Goal: Book appointment/travel/reservation

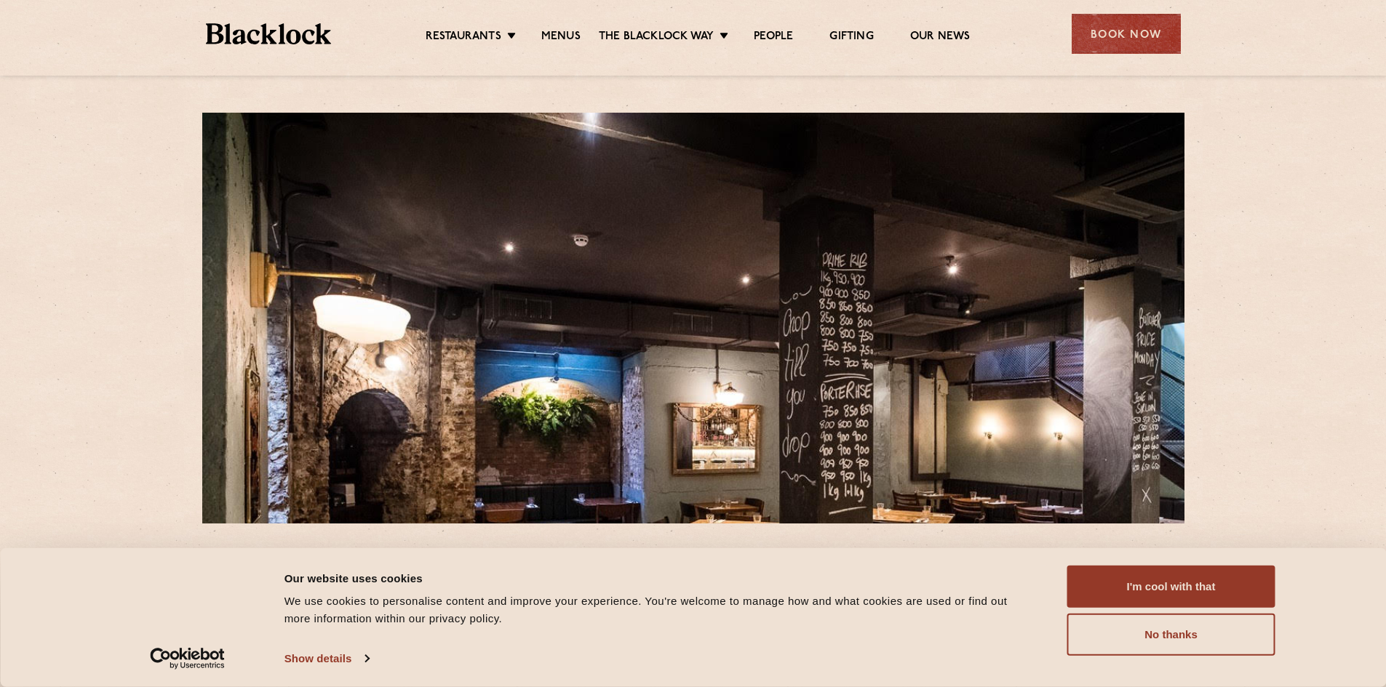
click at [552, 36] on link "Menus" at bounding box center [560, 38] width 39 height 16
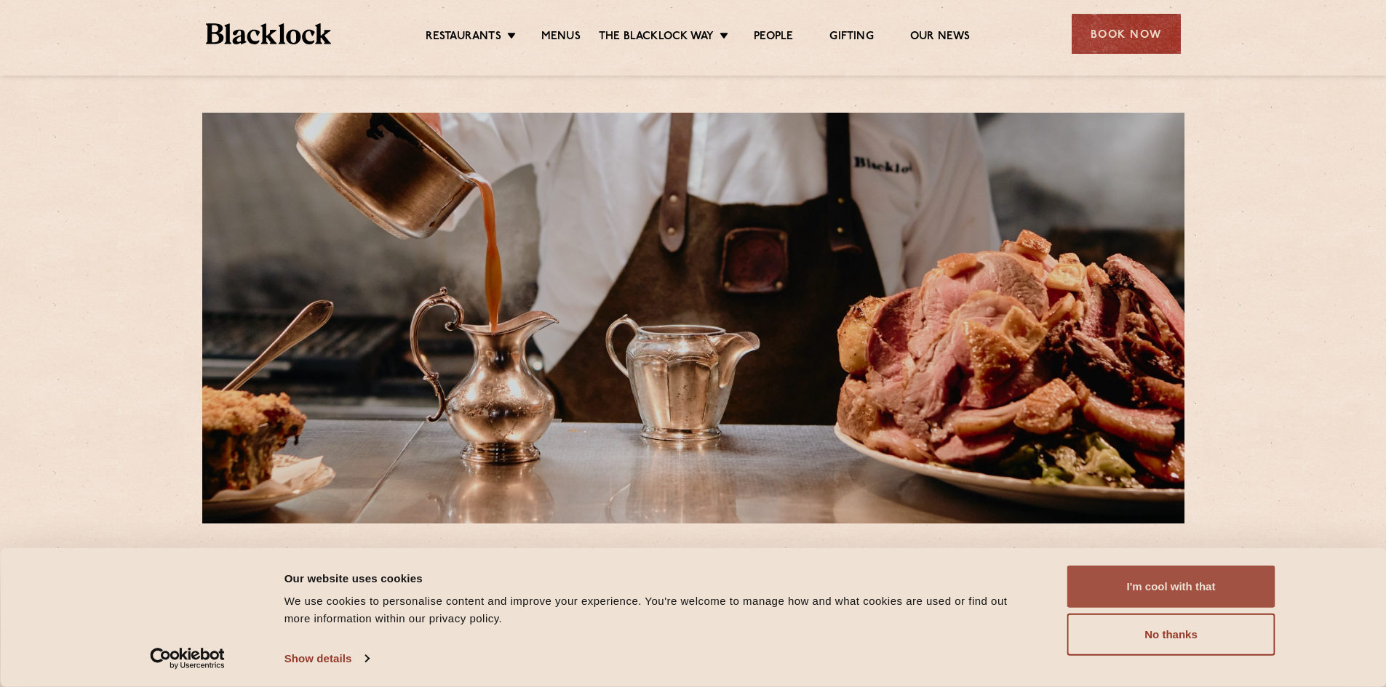
click at [1200, 597] on button "I'm cool with that" at bounding box center [1171, 587] width 208 height 42
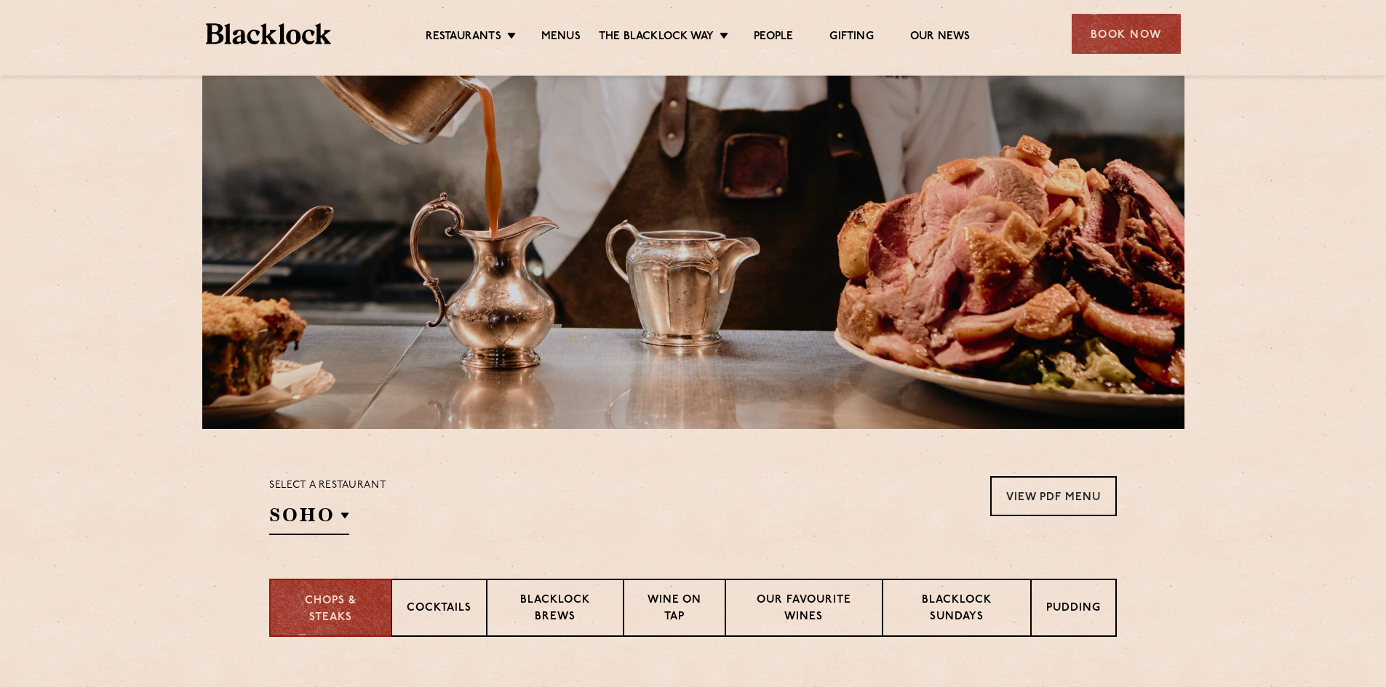
scroll to position [364, 0]
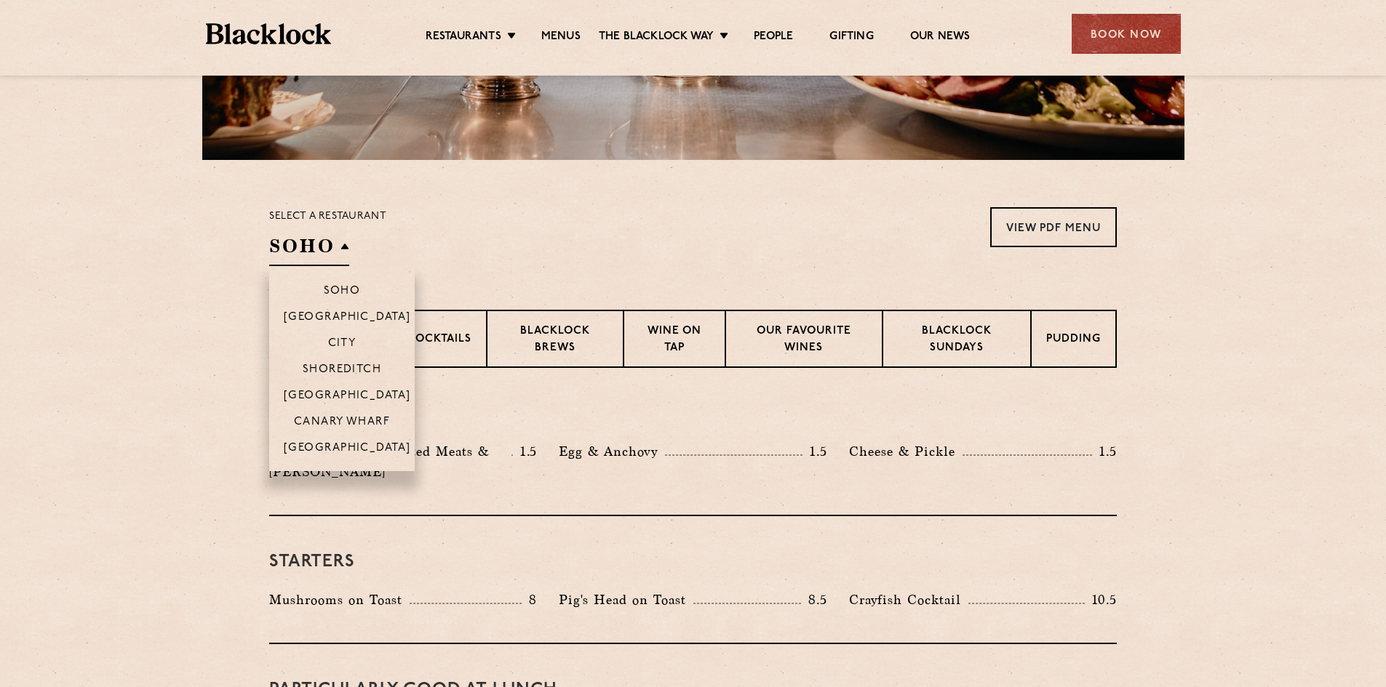
click at [324, 258] on h2 "SOHO" at bounding box center [309, 250] width 80 height 33
click at [359, 339] on li "City" at bounding box center [341, 343] width 145 height 26
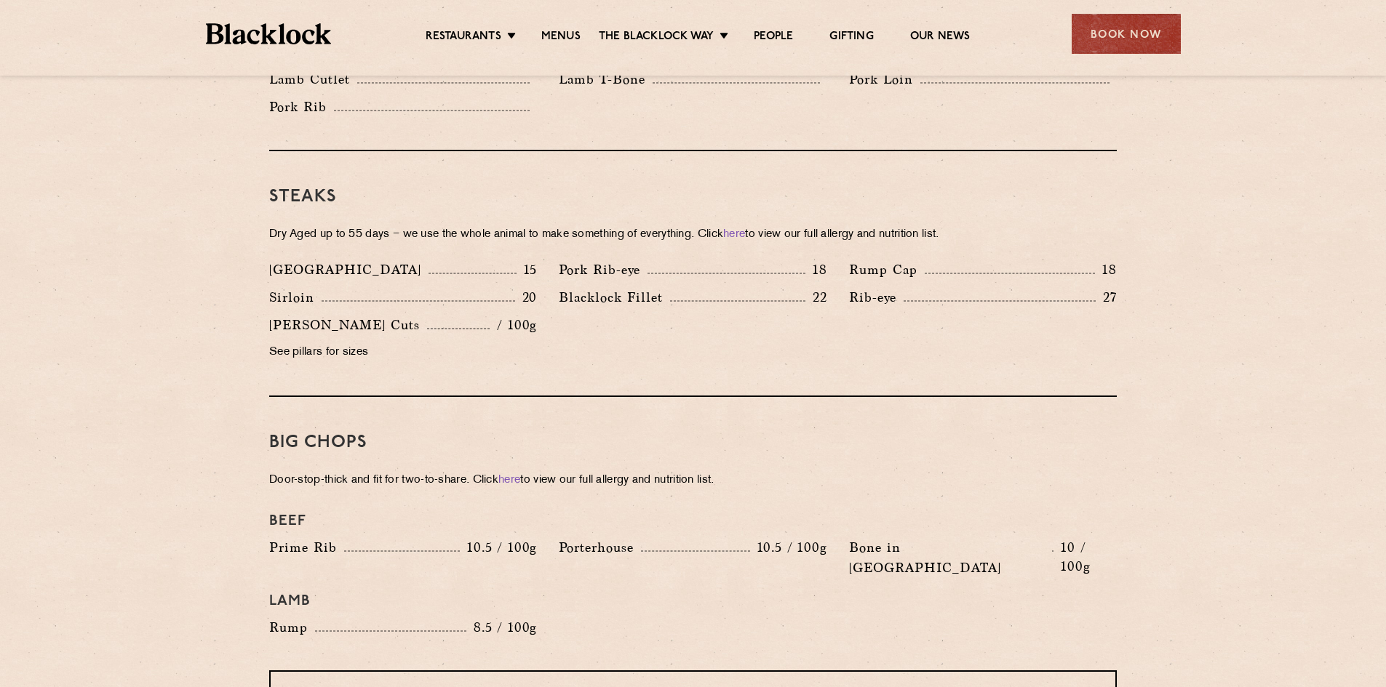
scroll to position [1528, 0]
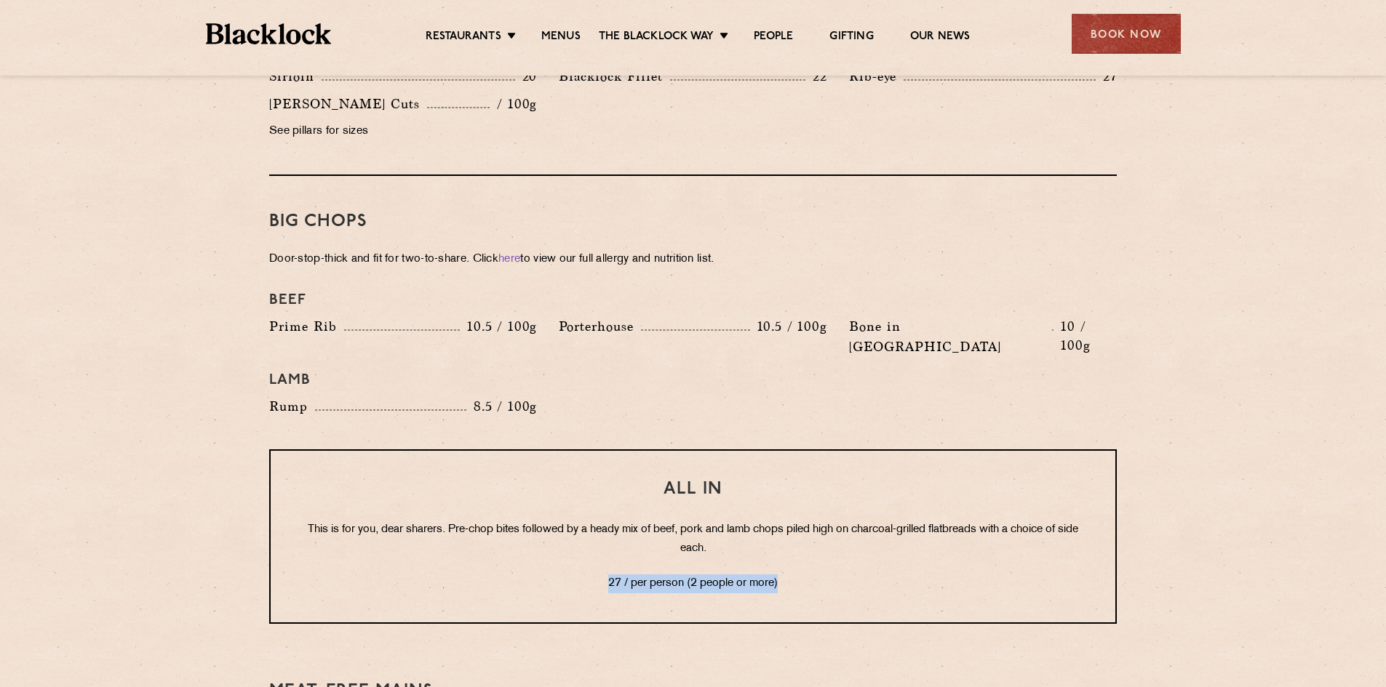
drag, startPoint x: 594, startPoint y: 549, endPoint x: 836, endPoint y: 546, distance: 241.5
click at [833, 575] on p "27 / per person (2 people or more)" at bounding box center [693, 584] width 786 height 19
click at [864, 575] on p "27 / per person (2 people or more)" at bounding box center [693, 584] width 786 height 19
click at [718, 521] on p "This is for you, dear sharers. Pre-chop bites followed by a heady mix of beef, …" at bounding box center [693, 540] width 786 height 38
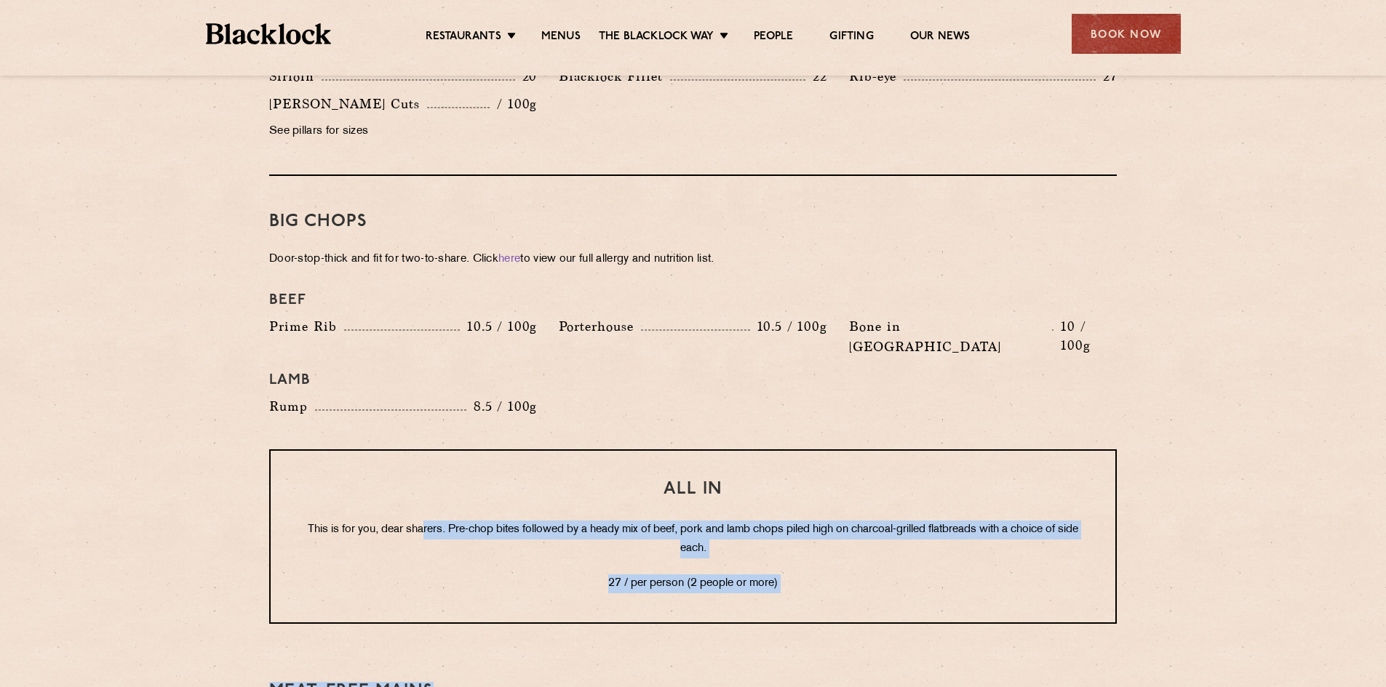
drag, startPoint x: 426, startPoint y: 479, endPoint x: 819, endPoint y: 592, distance: 408.9
click at [812, 599] on div "Pre Chop Bites [PERSON_NAME] Potted Meats & Kimchi 1.5 Egg & Anchovy 1.5 Cheese…" at bounding box center [693, 264] width 884 height 2121
click at [834, 572] on div "All In This is for you, dear sharers. Pre-chop bites followed by a heady mix of…" at bounding box center [692, 537] width 847 height 175
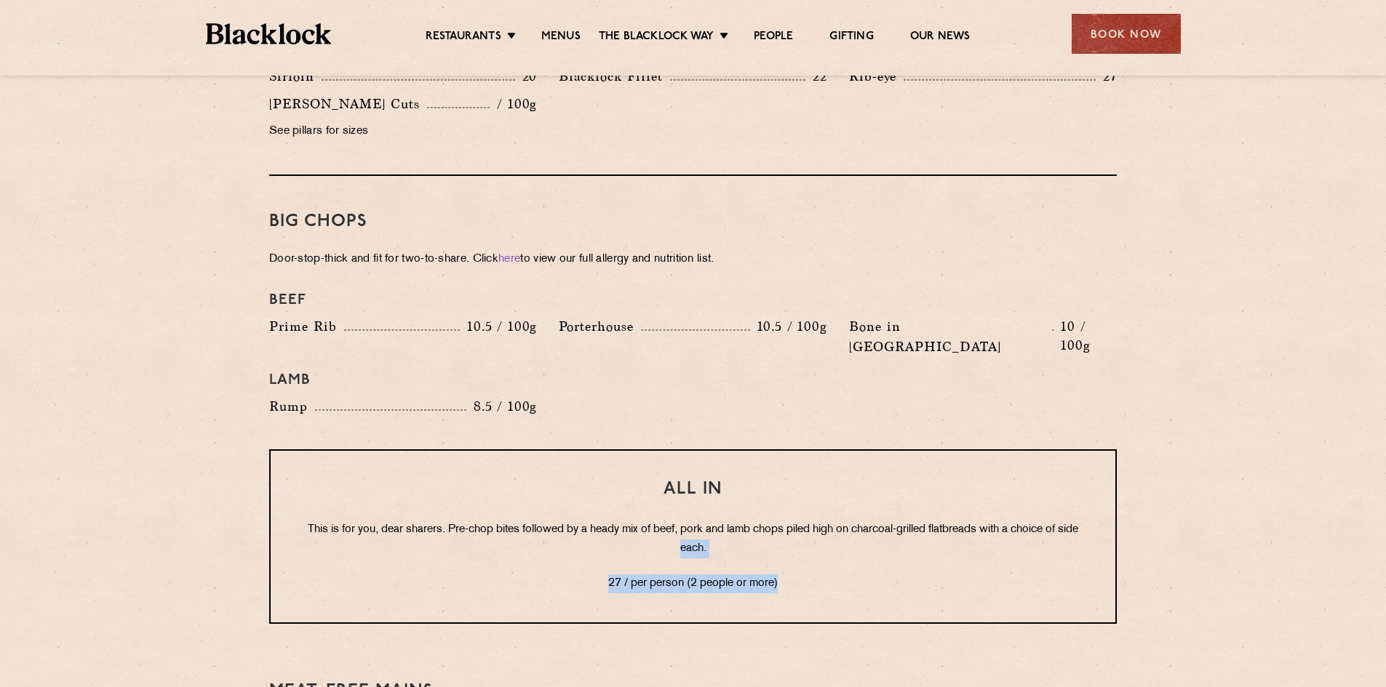
drag, startPoint x: 825, startPoint y: 556, endPoint x: 671, endPoint y: 506, distance: 162.2
click at [671, 506] on div "All In This is for you, dear sharers. Pre-chop bites followed by a heady mix of…" at bounding box center [692, 537] width 847 height 175
click at [671, 521] on p "This is for you, dear sharers. Pre-chop bites followed by a heady mix of beef, …" at bounding box center [693, 540] width 786 height 38
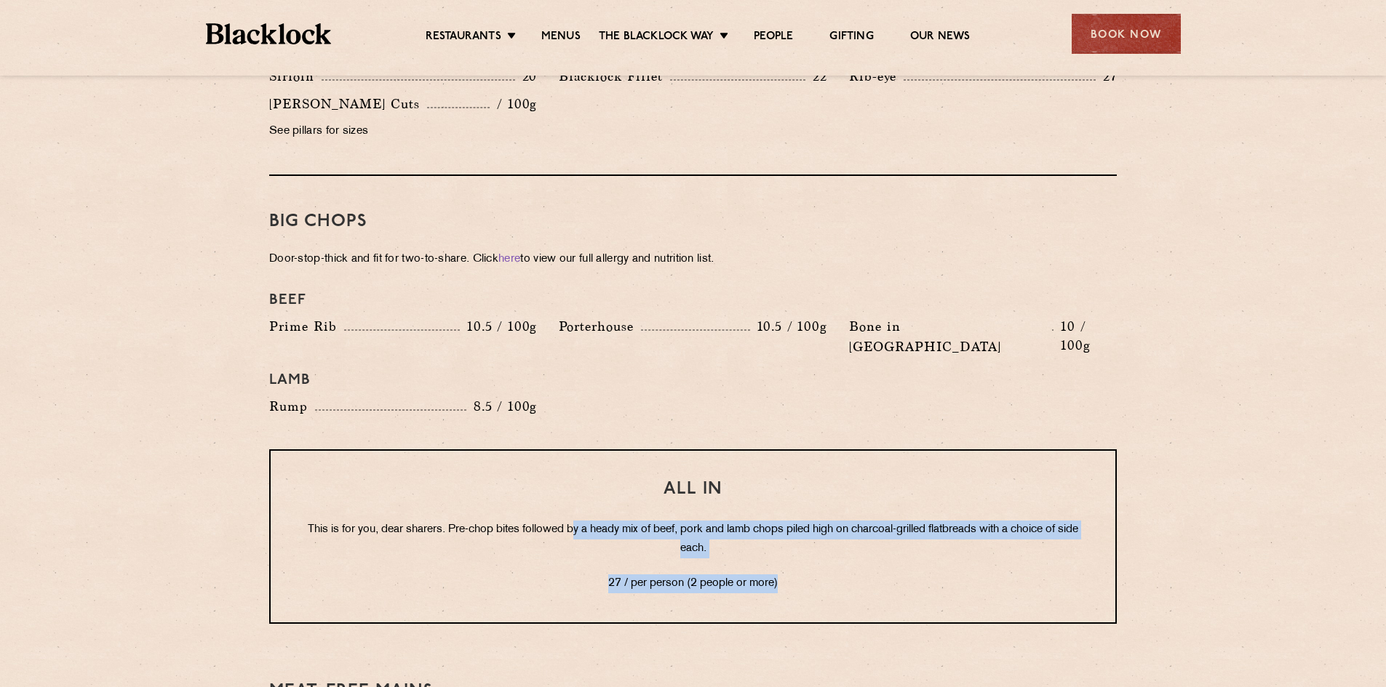
drag, startPoint x: 580, startPoint y: 463, endPoint x: 808, endPoint y: 569, distance: 251.6
click at [808, 569] on div "All In This is for you, dear sharers. Pre-chop bites followed by a heady mix of…" at bounding box center [692, 537] width 847 height 175
drag, startPoint x: 806, startPoint y: 545, endPoint x: 621, endPoint y: 484, distance: 194.6
click at [621, 485] on div "All In This is for you, dear sharers. Pre-chop bites followed by a heady mix of…" at bounding box center [692, 537] width 847 height 175
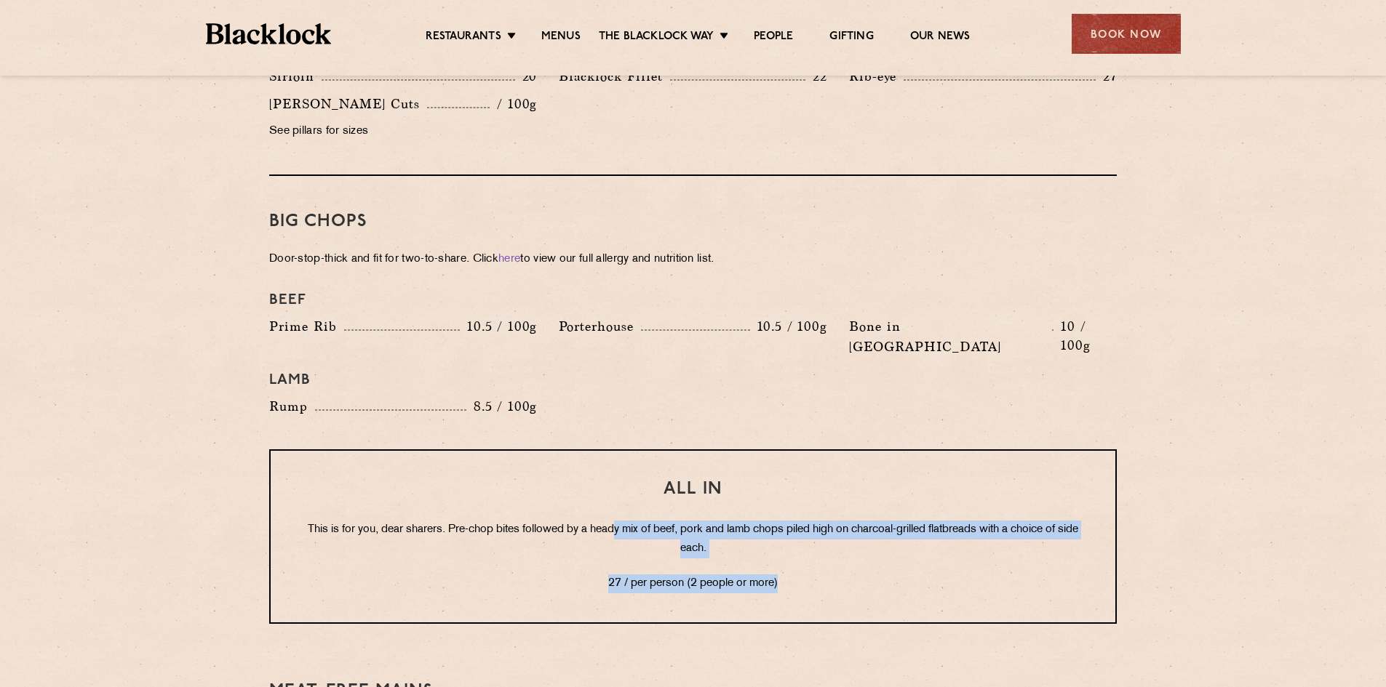
click at [621, 521] on p "This is for you, dear sharers. Pre-chop bites followed by a heady mix of beef, …" at bounding box center [693, 540] width 786 height 38
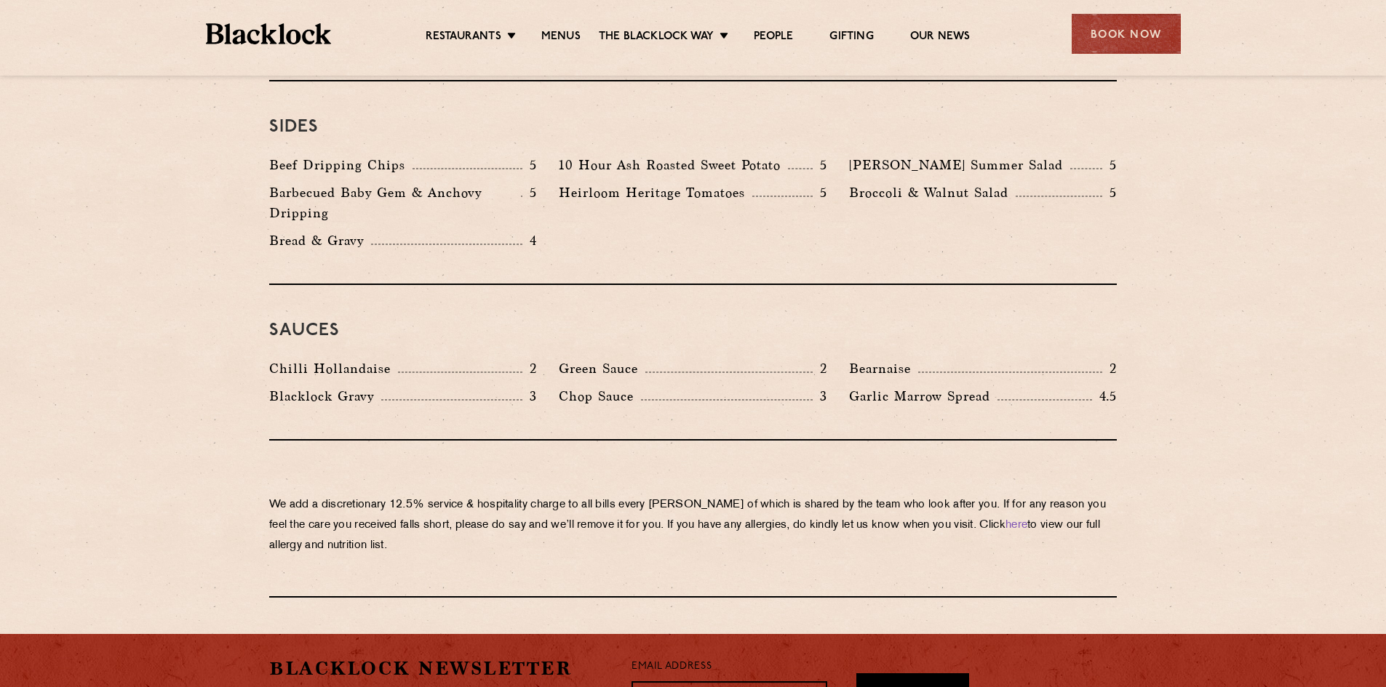
scroll to position [1819, 0]
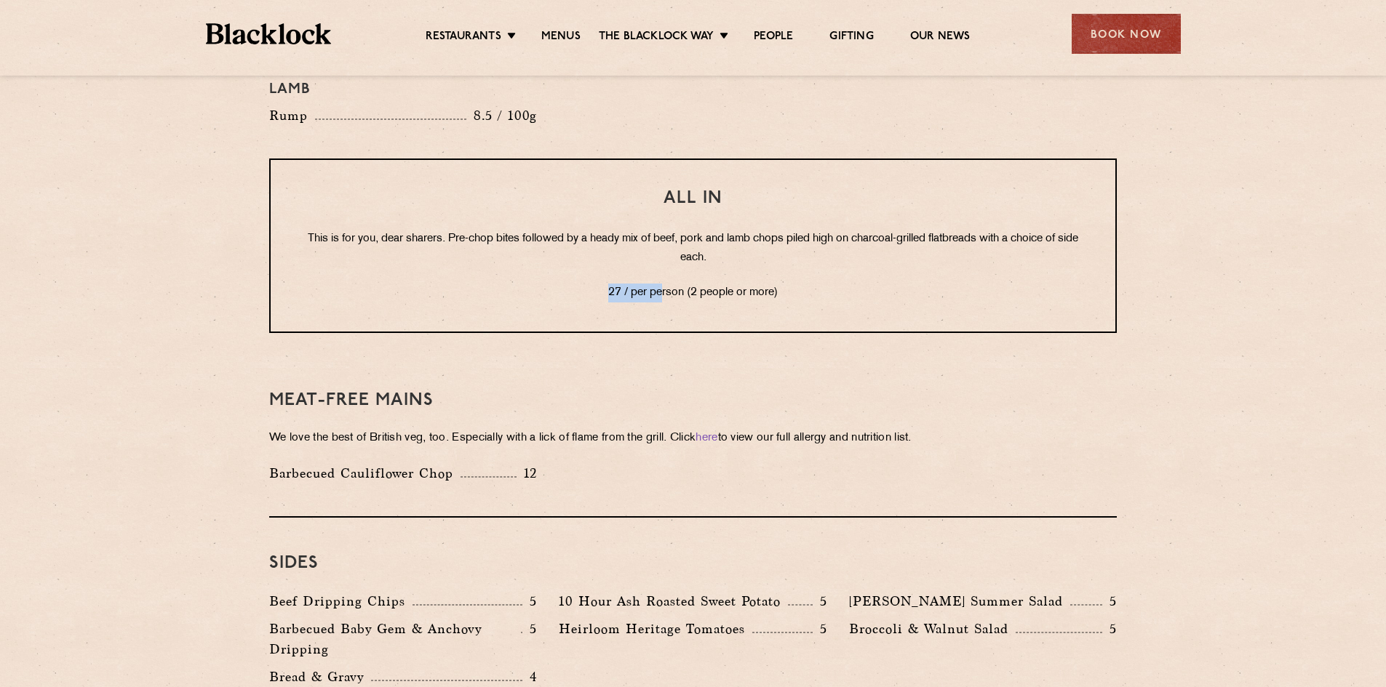
drag, startPoint x: 606, startPoint y: 250, endPoint x: 663, endPoint y: 256, distance: 57.8
click at [663, 284] on p "27 / per person (2 people or more)" at bounding box center [693, 293] width 786 height 19
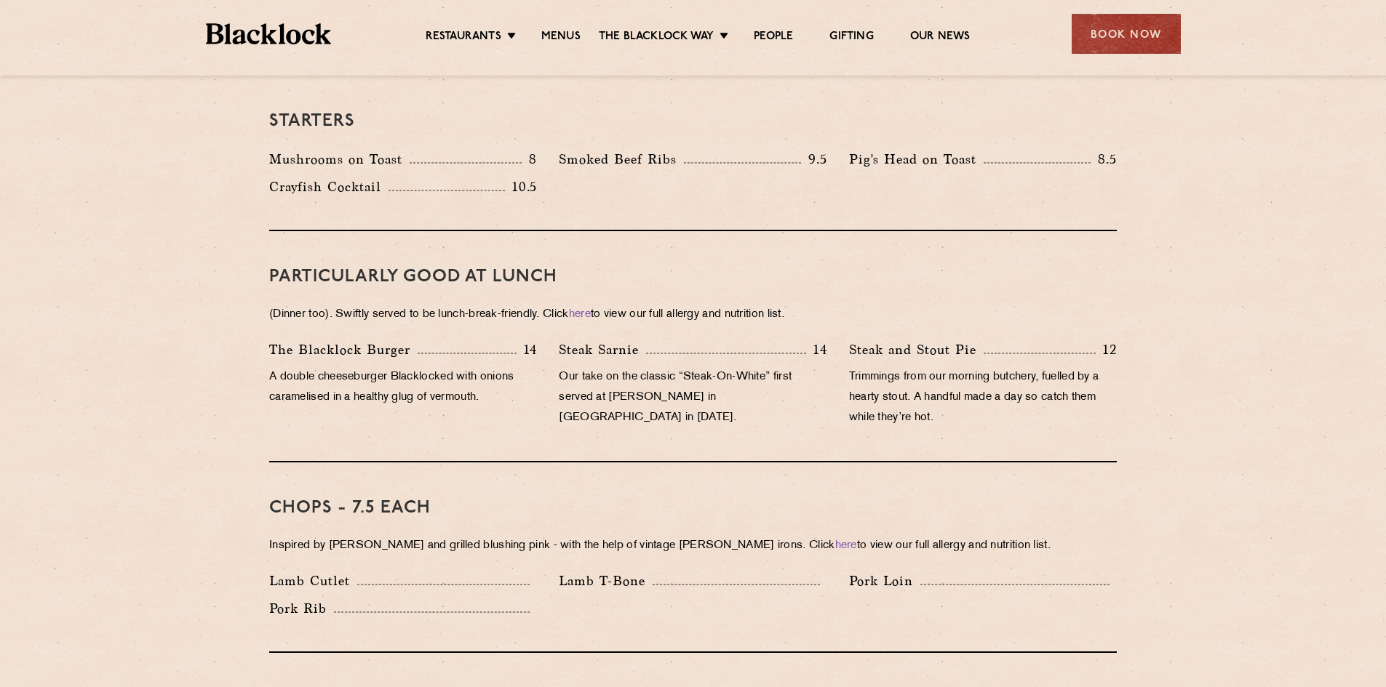
scroll to position [655, 0]
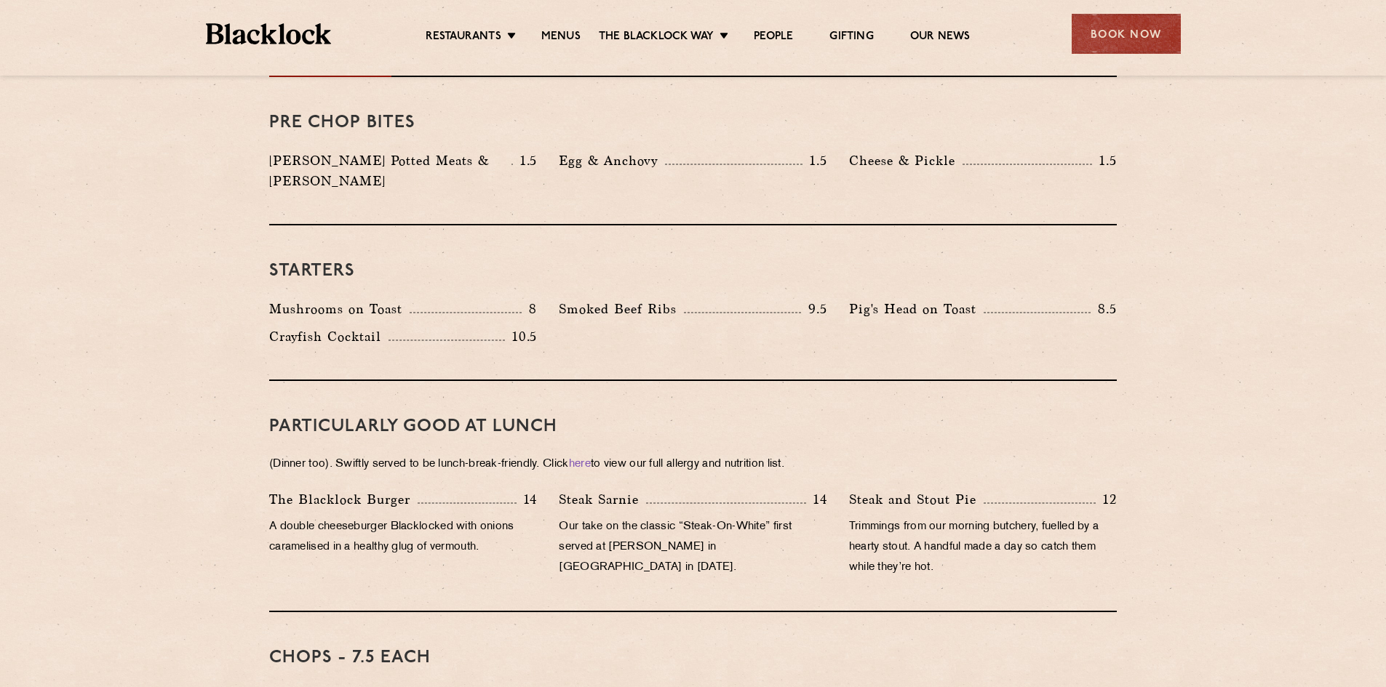
click at [1098, 55] on div "Restaurants [GEOGRAPHIC_DATA] [GEOGRAPHIC_DATA] [GEOGRAPHIC_DATA] [GEOGRAPHIC_D…" at bounding box center [693, 32] width 1018 height 65
click at [1106, 36] on div "Book Now" at bounding box center [1126, 34] width 109 height 40
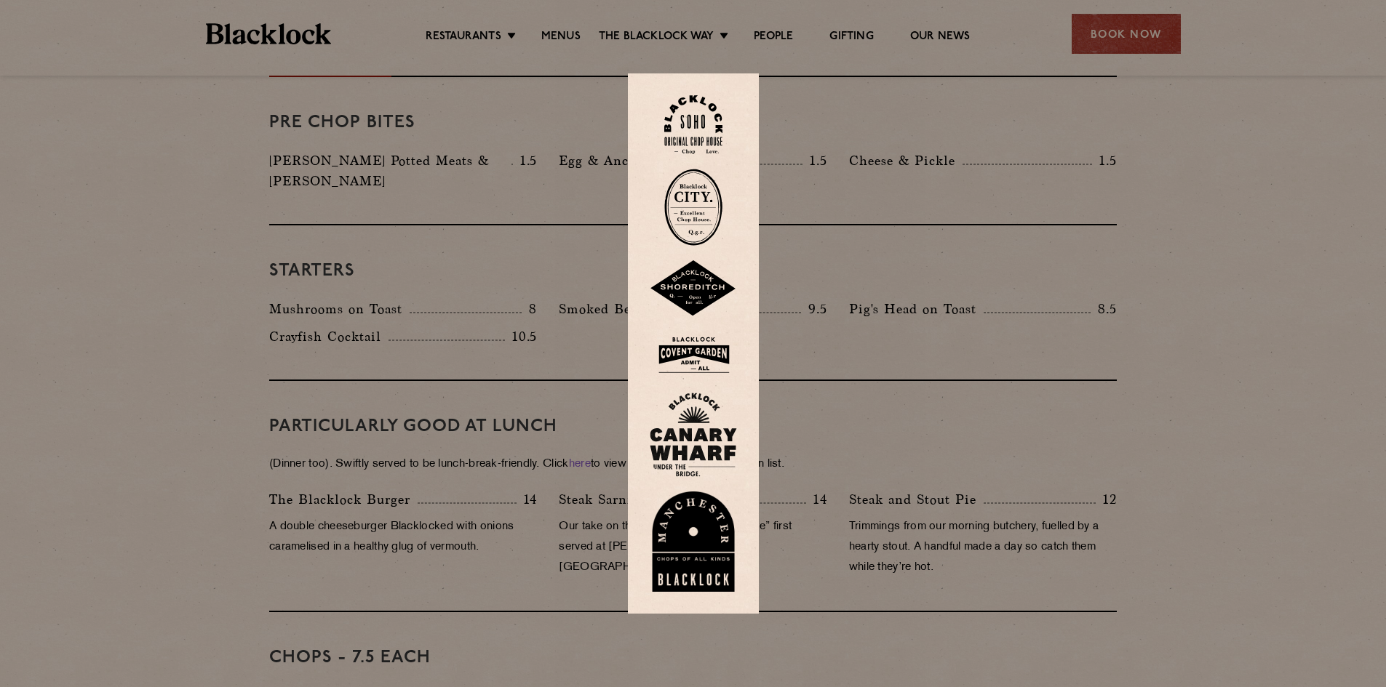
click at [703, 215] on img at bounding box center [693, 207] width 58 height 77
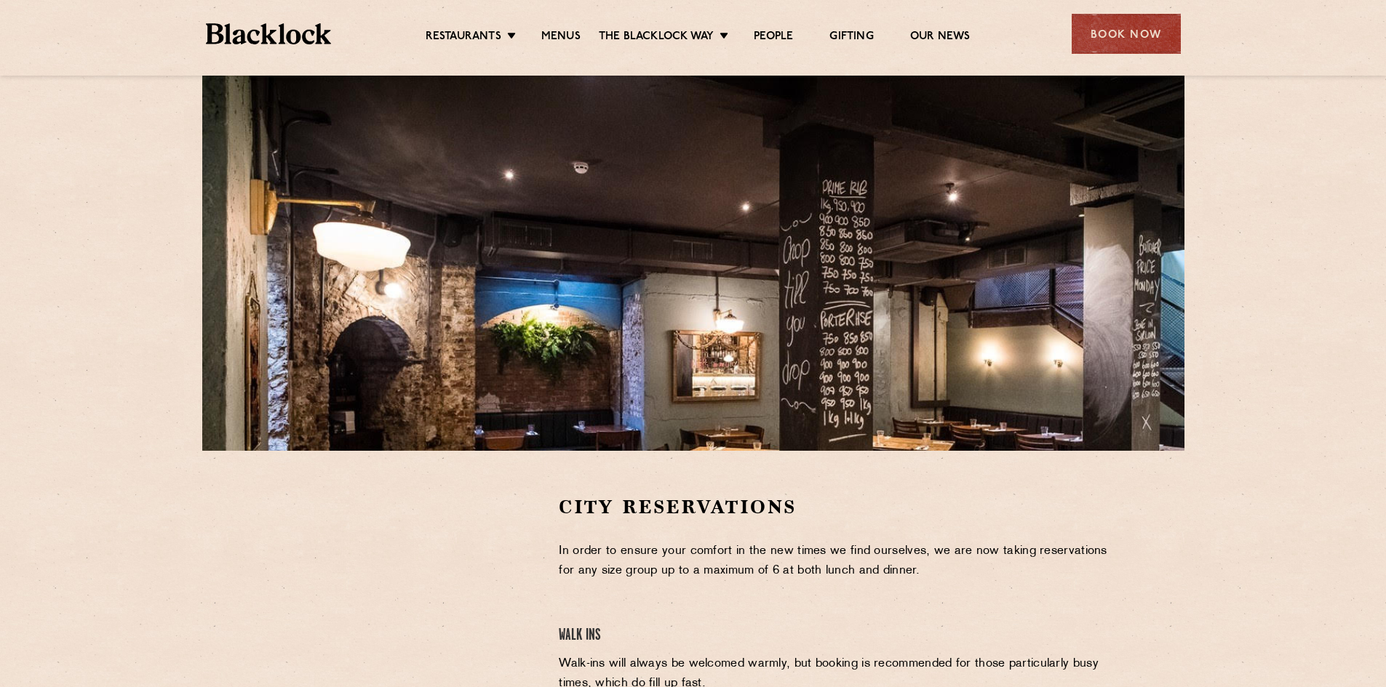
scroll to position [291, 0]
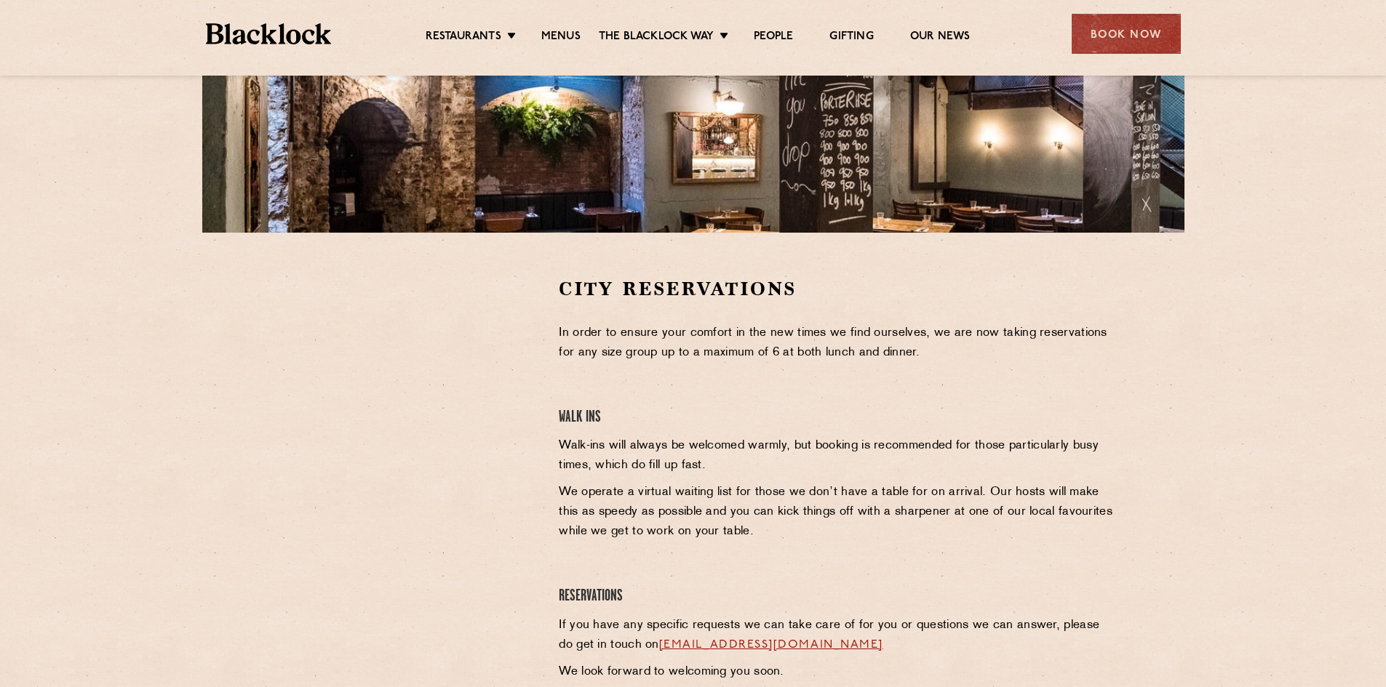
click at [435, 642] on div at bounding box center [403, 496] width 290 height 440
click at [693, 348] on p "In order to ensure your comfort in the new times we find ourselves, we are now …" at bounding box center [838, 343] width 558 height 39
click at [547, 360] on div at bounding box center [403, 496] width 290 height 440
click at [571, 423] on h4 "Walk Ins" at bounding box center [838, 418] width 558 height 20
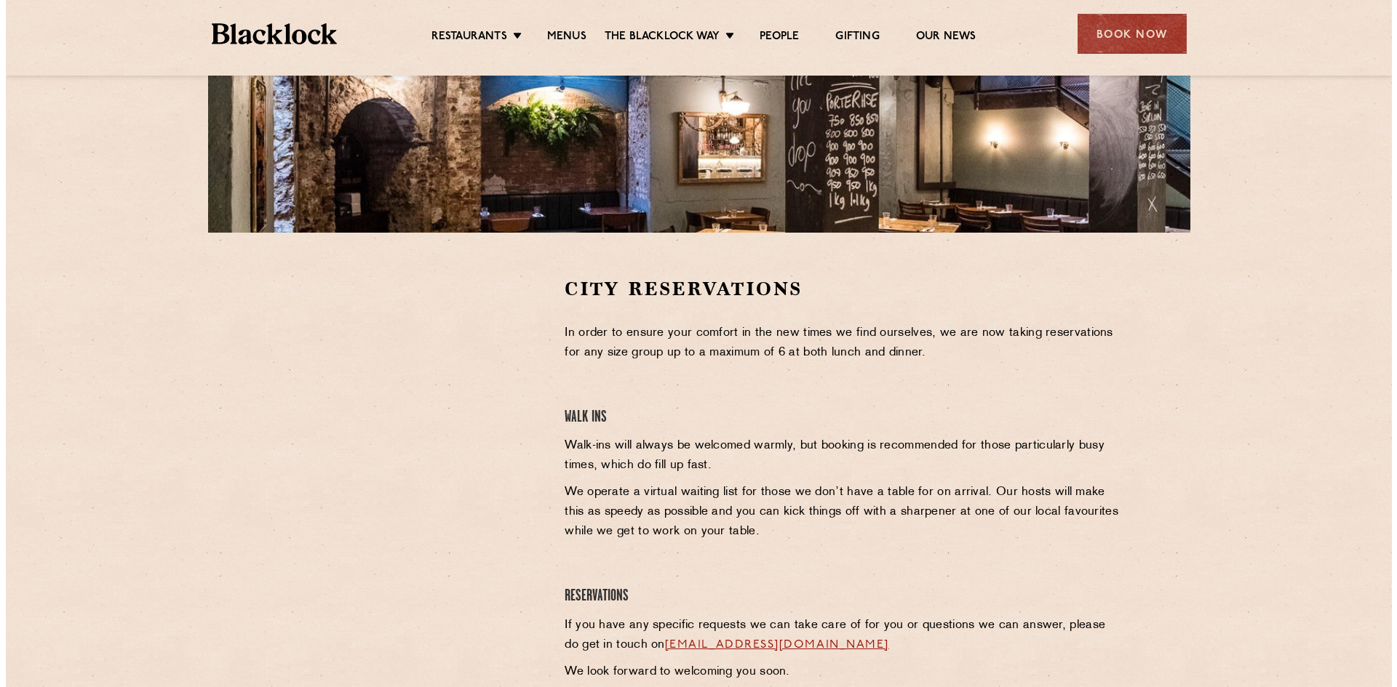
scroll to position [0, 0]
